Goal: Book appointment/travel/reservation

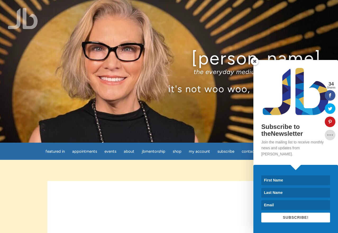
click at [253, 65] on span at bounding box center [255, 61] width 8 height 8
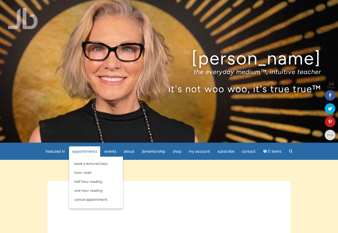
click at [88, 152] on span "Appointments" at bounding box center [84, 151] width 25 height 5
click at [89, 180] on span "Half Hour Reading" at bounding box center [88, 182] width 28 height 4
